Goal: Transaction & Acquisition: Purchase product/service

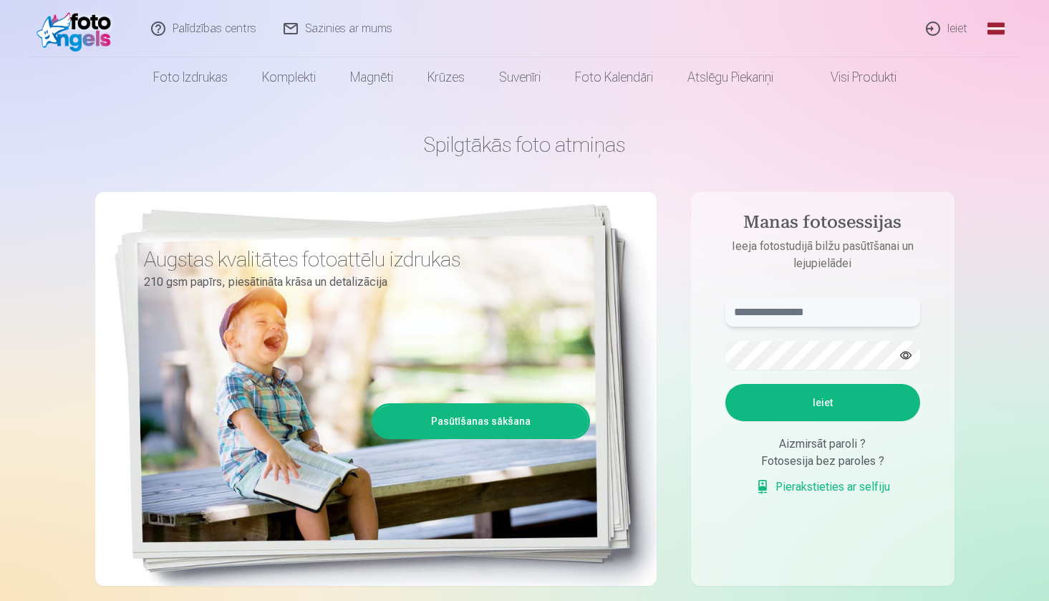
paste input "**********"
type input "**********"
click at [818, 404] on button "Ieiet" at bounding box center [822, 402] width 195 height 37
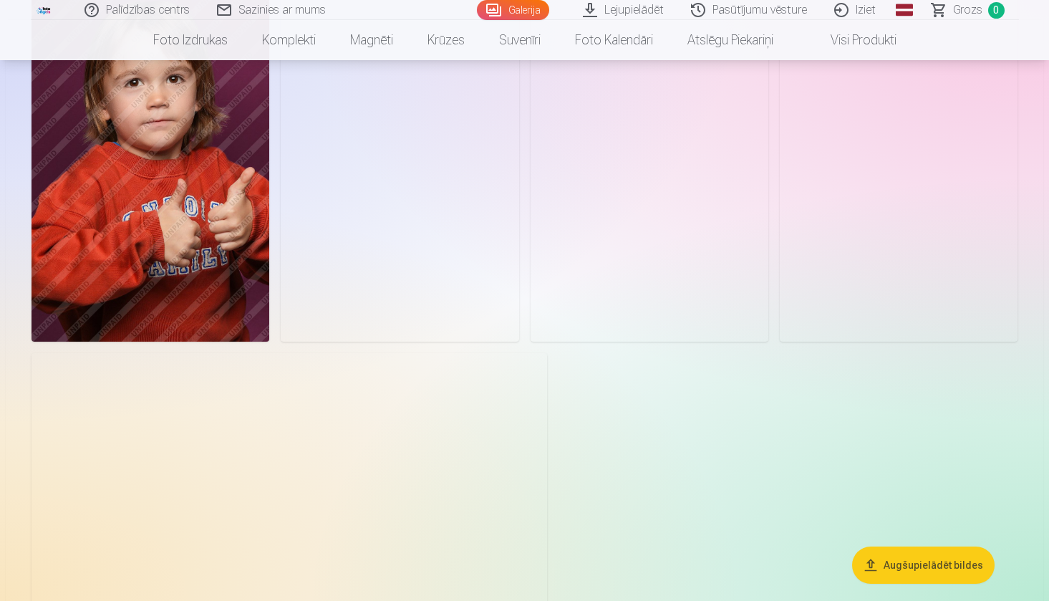
scroll to position [1101, 0]
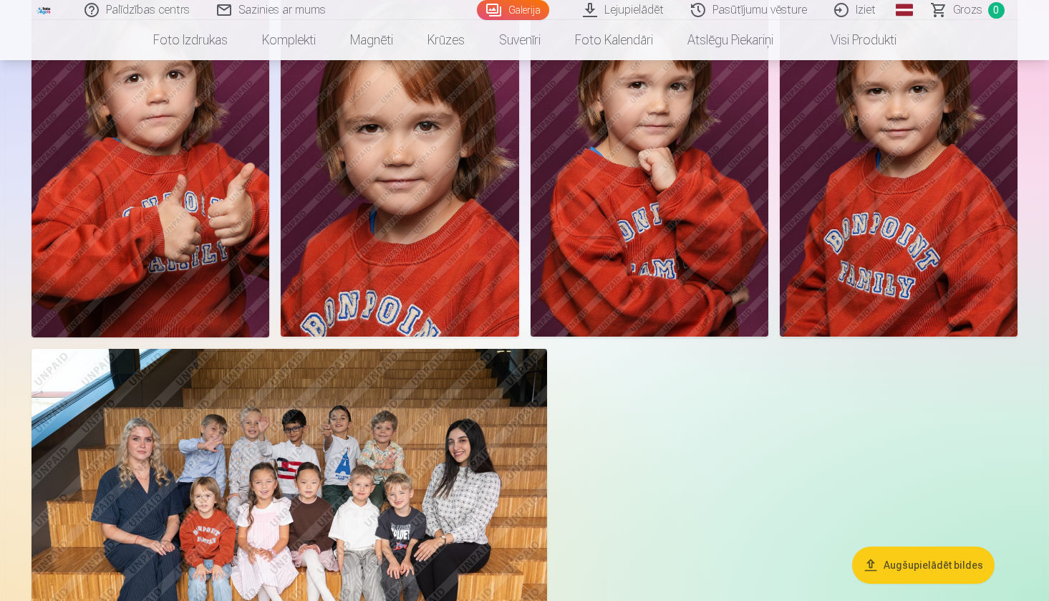
click at [883, 562] on button "Augšupielādēt bildes" at bounding box center [923, 564] width 143 height 37
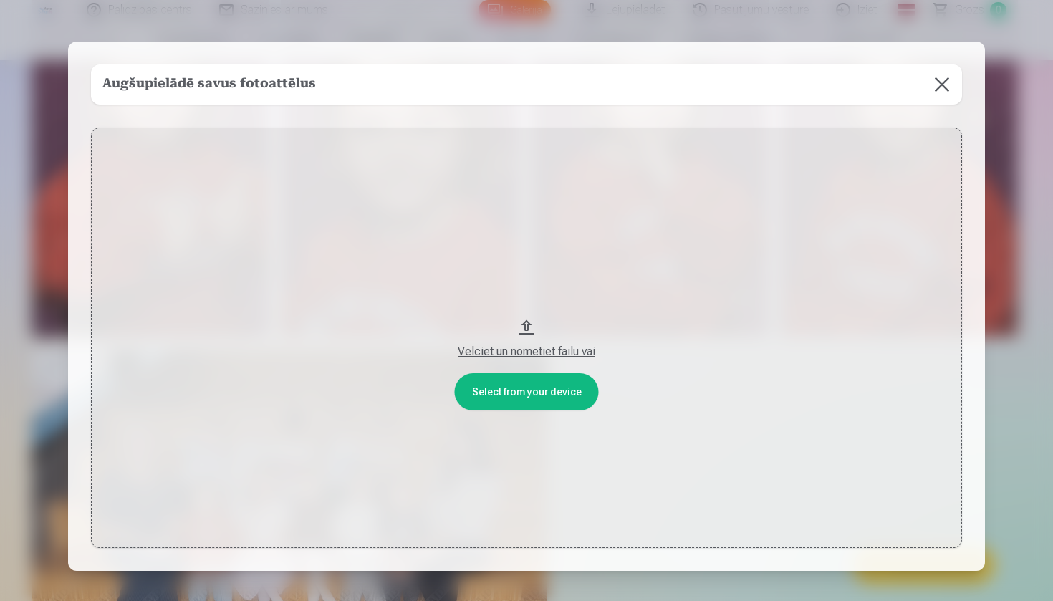
click at [932, 81] on button at bounding box center [942, 84] width 40 height 40
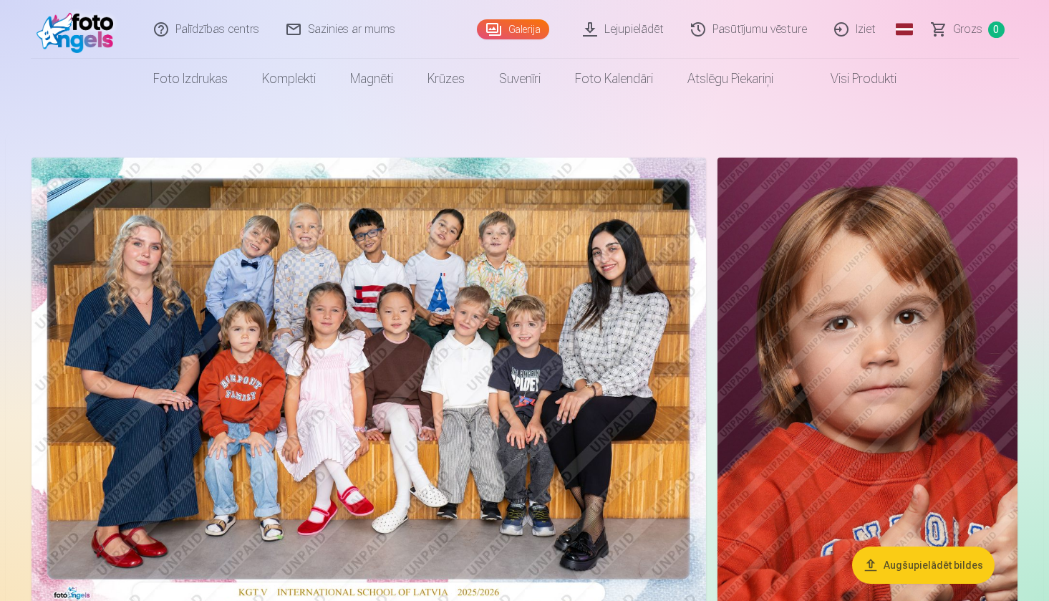
scroll to position [0, 0]
click at [622, 337] on img at bounding box center [369, 383] width 675 height 450
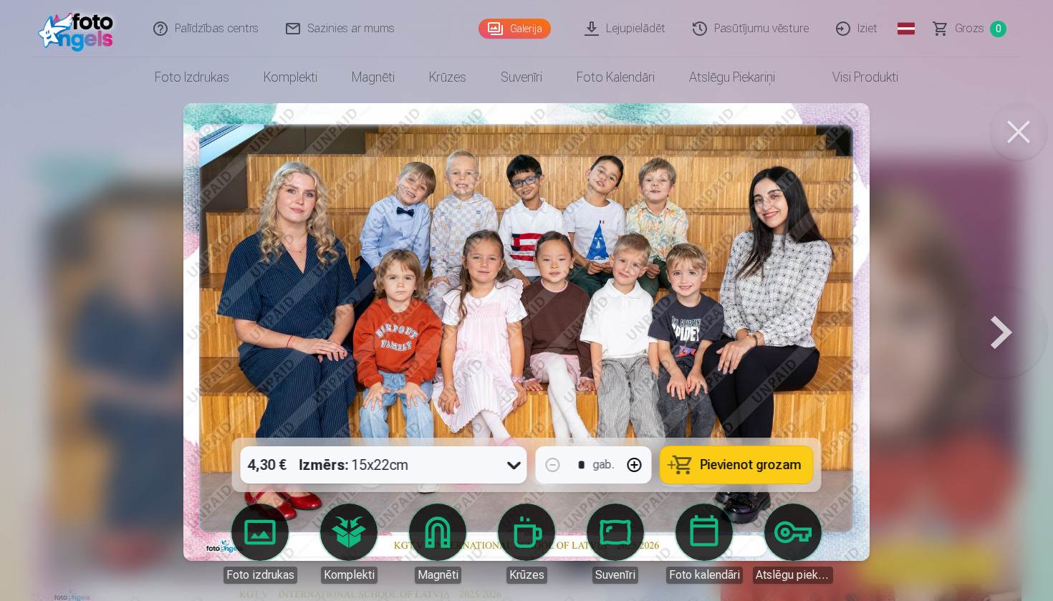
click at [732, 465] on span "Pievienot grozam" at bounding box center [750, 464] width 101 height 13
click at [999, 338] on button at bounding box center [1001, 332] width 92 height 183
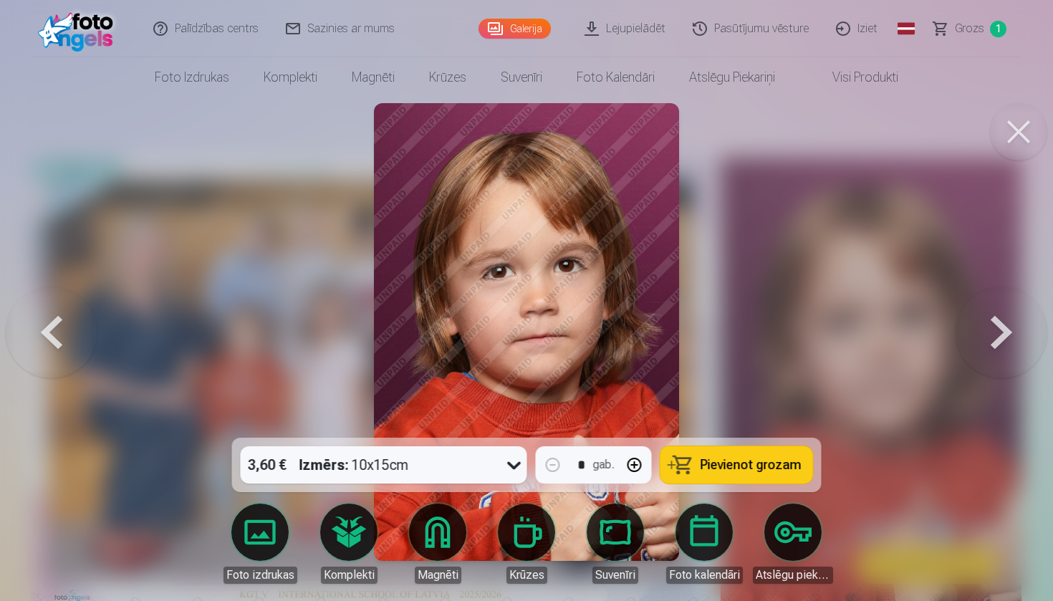
click at [778, 458] on span "Pievienot grozam" at bounding box center [750, 464] width 101 height 13
click at [1000, 334] on button at bounding box center [1001, 332] width 92 height 183
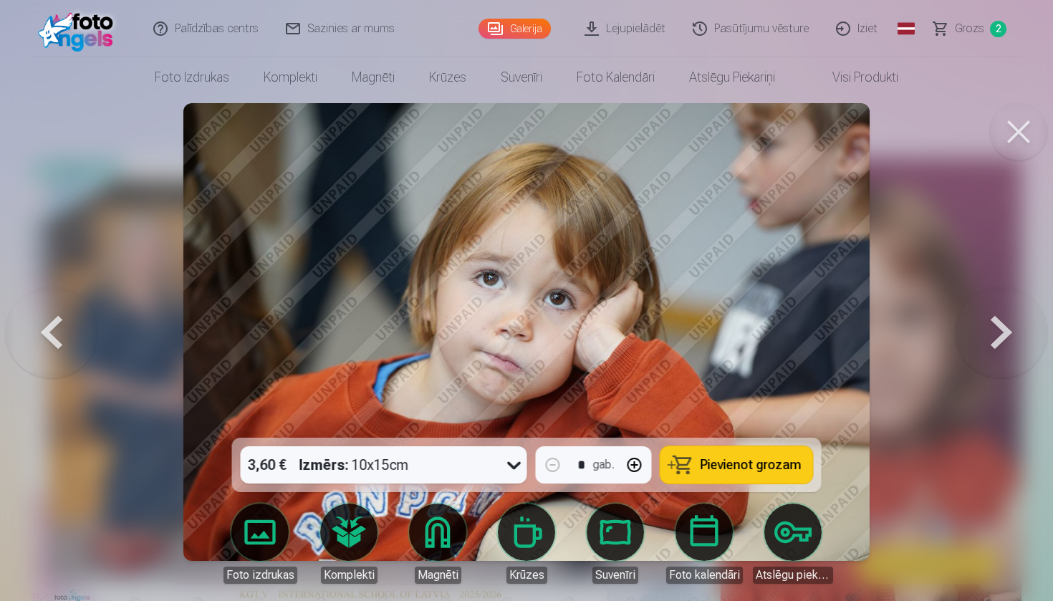
click at [706, 470] on span "Pievienot grozam" at bounding box center [750, 464] width 101 height 13
click at [1005, 349] on button at bounding box center [1001, 332] width 92 height 183
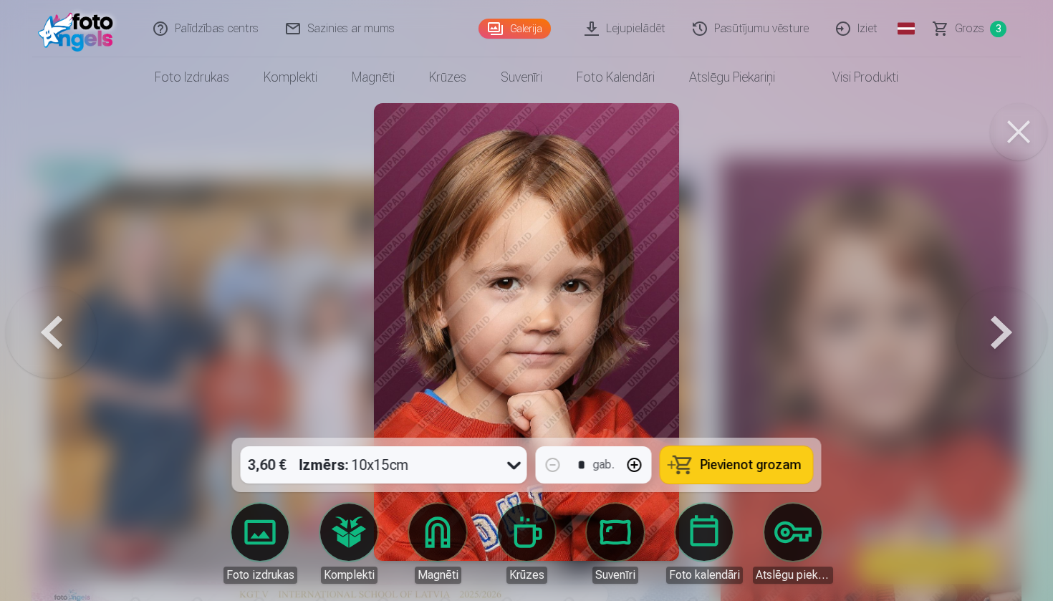
click at [743, 458] on span "Pievienot grozam" at bounding box center [750, 464] width 101 height 13
click at [1004, 349] on button at bounding box center [1001, 332] width 92 height 183
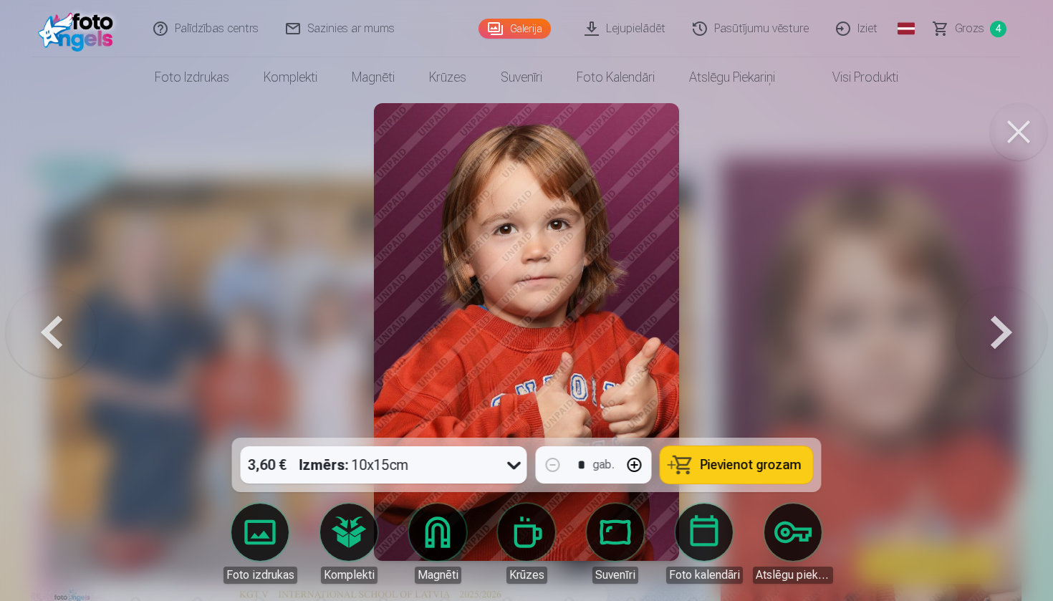
click at [731, 458] on span "Pievienot grozam" at bounding box center [750, 464] width 101 height 13
click at [998, 347] on button at bounding box center [1001, 332] width 92 height 183
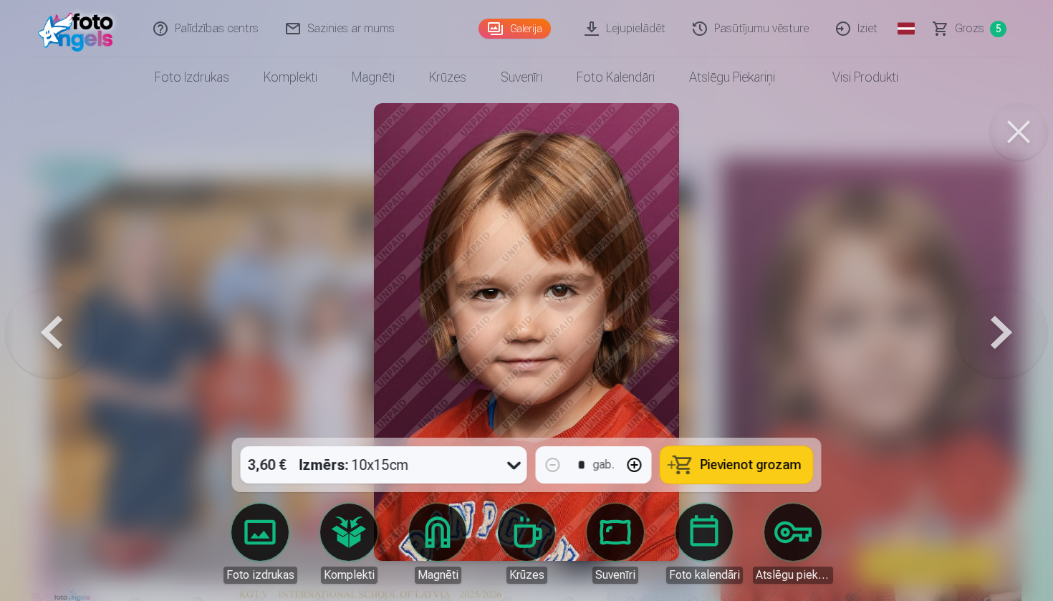
click at [728, 459] on span "Pievienot grozam" at bounding box center [750, 464] width 101 height 13
click at [1005, 342] on button at bounding box center [1001, 332] width 92 height 183
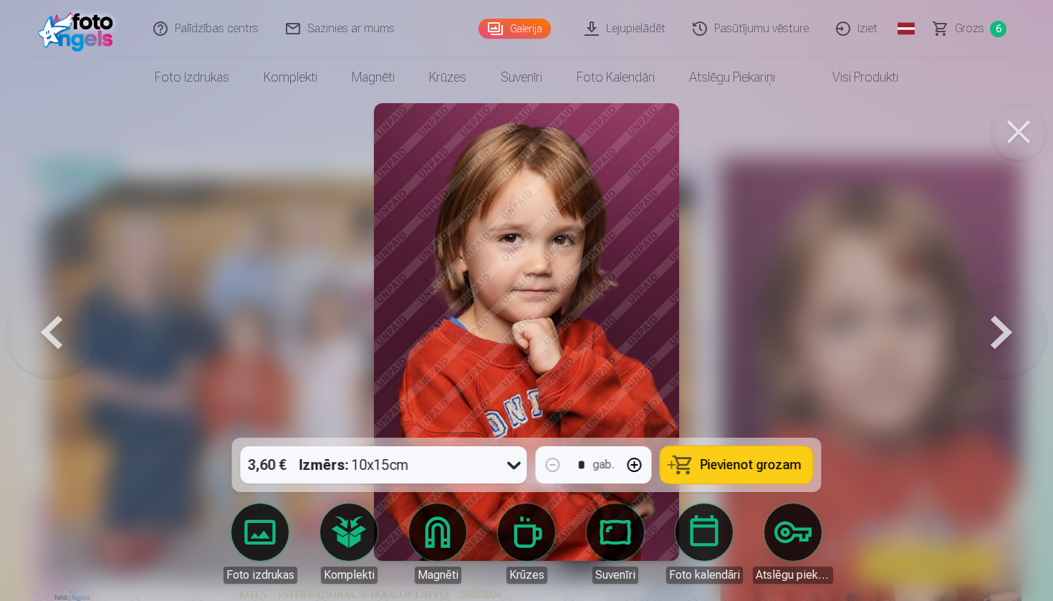
click at [729, 465] on span "Pievienot grozam" at bounding box center [750, 464] width 101 height 13
click at [1000, 329] on button at bounding box center [1001, 332] width 92 height 183
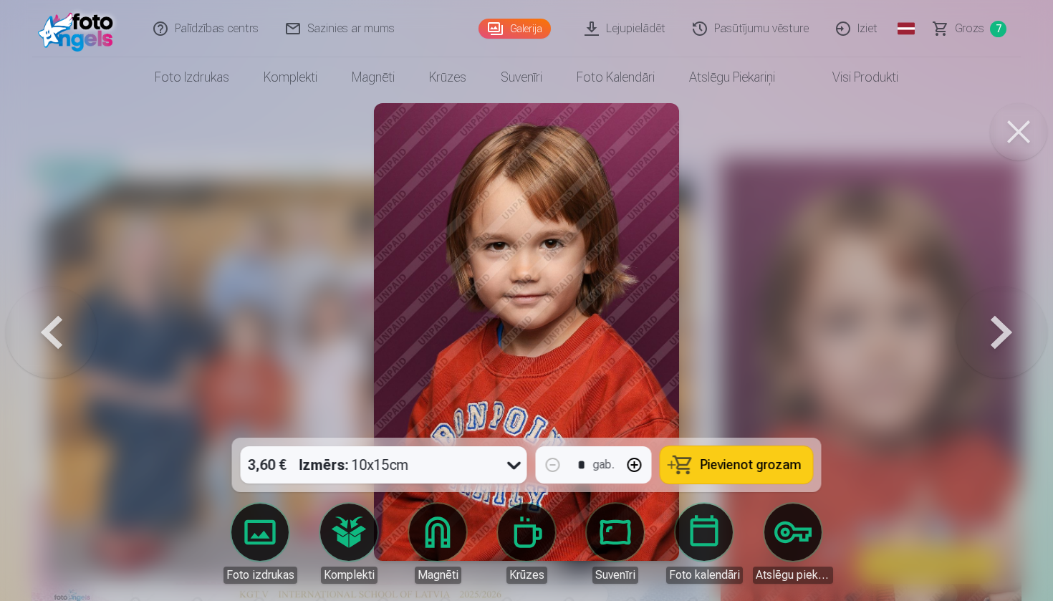
click at [1000, 329] on button at bounding box center [1001, 332] width 92 height 183
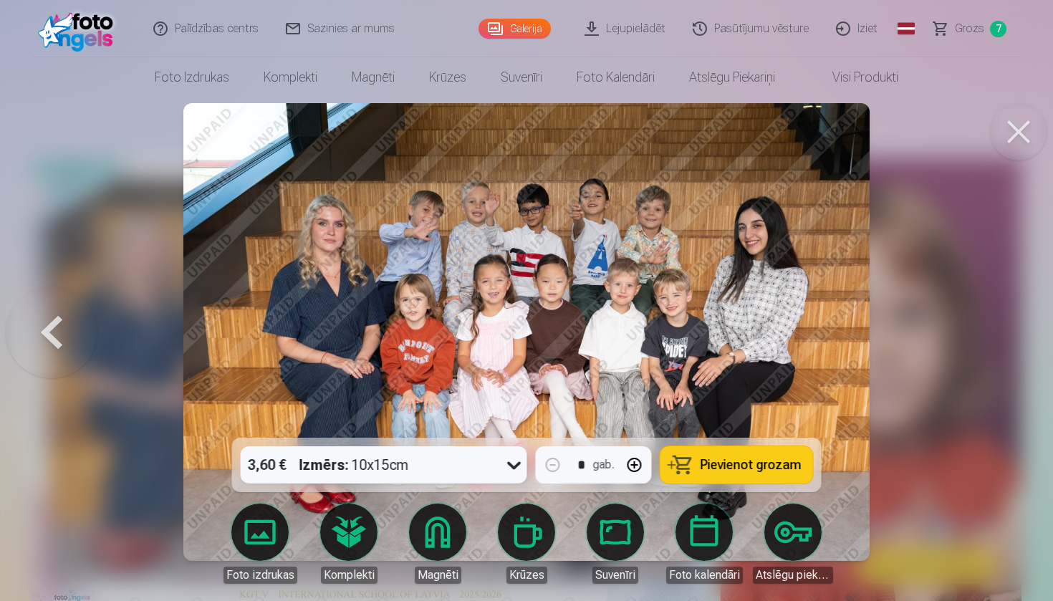
click at [68, 329] on button at bounding box center [52, 332] width 92 height 183
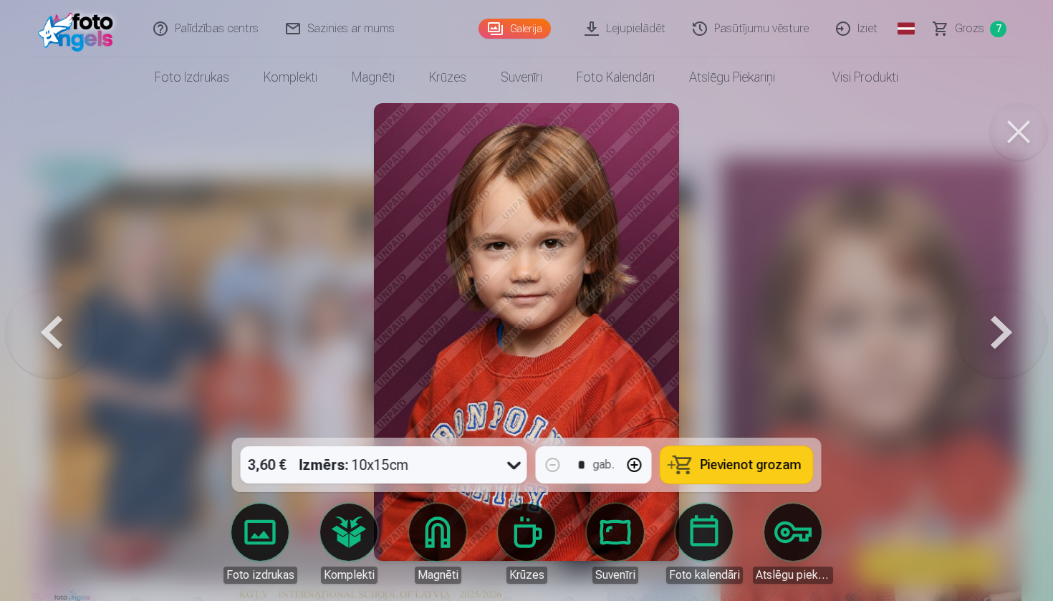
click at [763, 475] on button "Pievienot grozam" at bounding box center [736, 464] width 153 height 37
click at [988, 325] on button at bounding box center [1001, 332] width 92 height 183
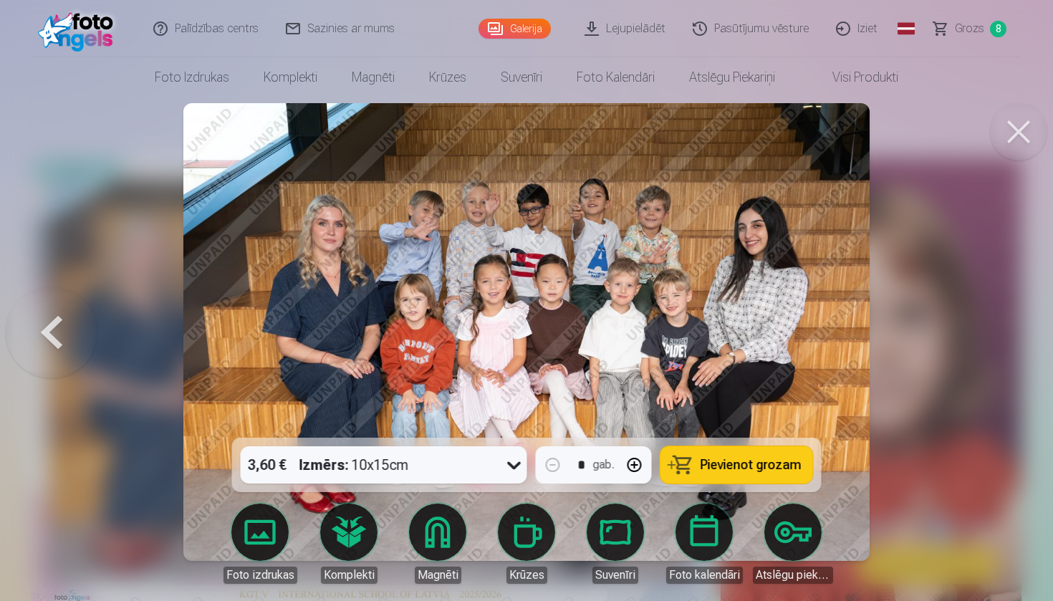
click at [741, 473] on button "Pievienot grozam" at bounding box center [736, 464] width 153 height 37
click at [972, 26] on span "Grozs" at bounding box center [969, 28] width 29 height 17
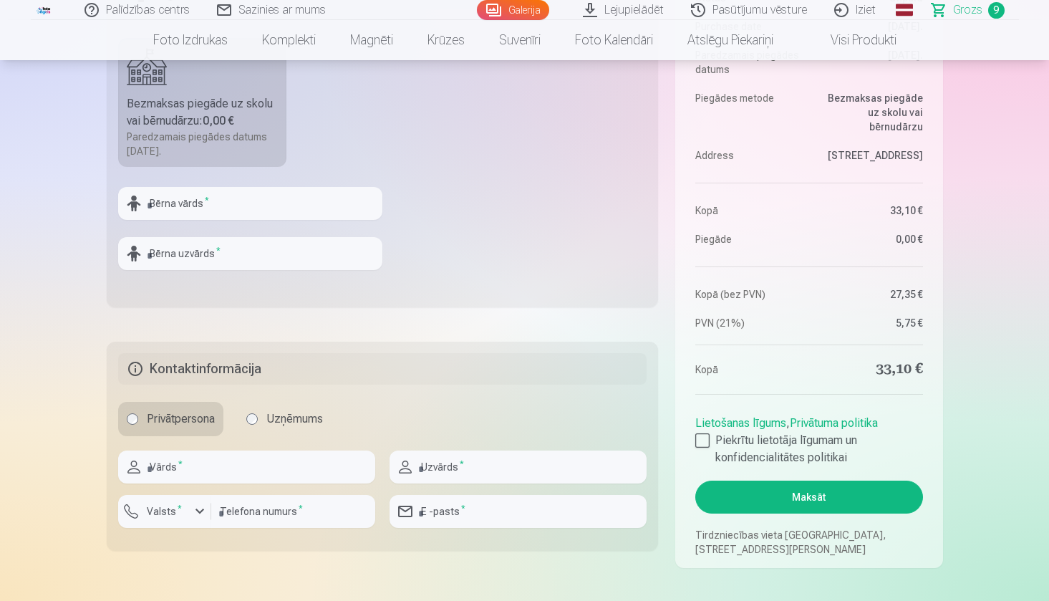
scroll to position [201, 0]
